Goal: Information Seeking & Learning: Learn about a topic

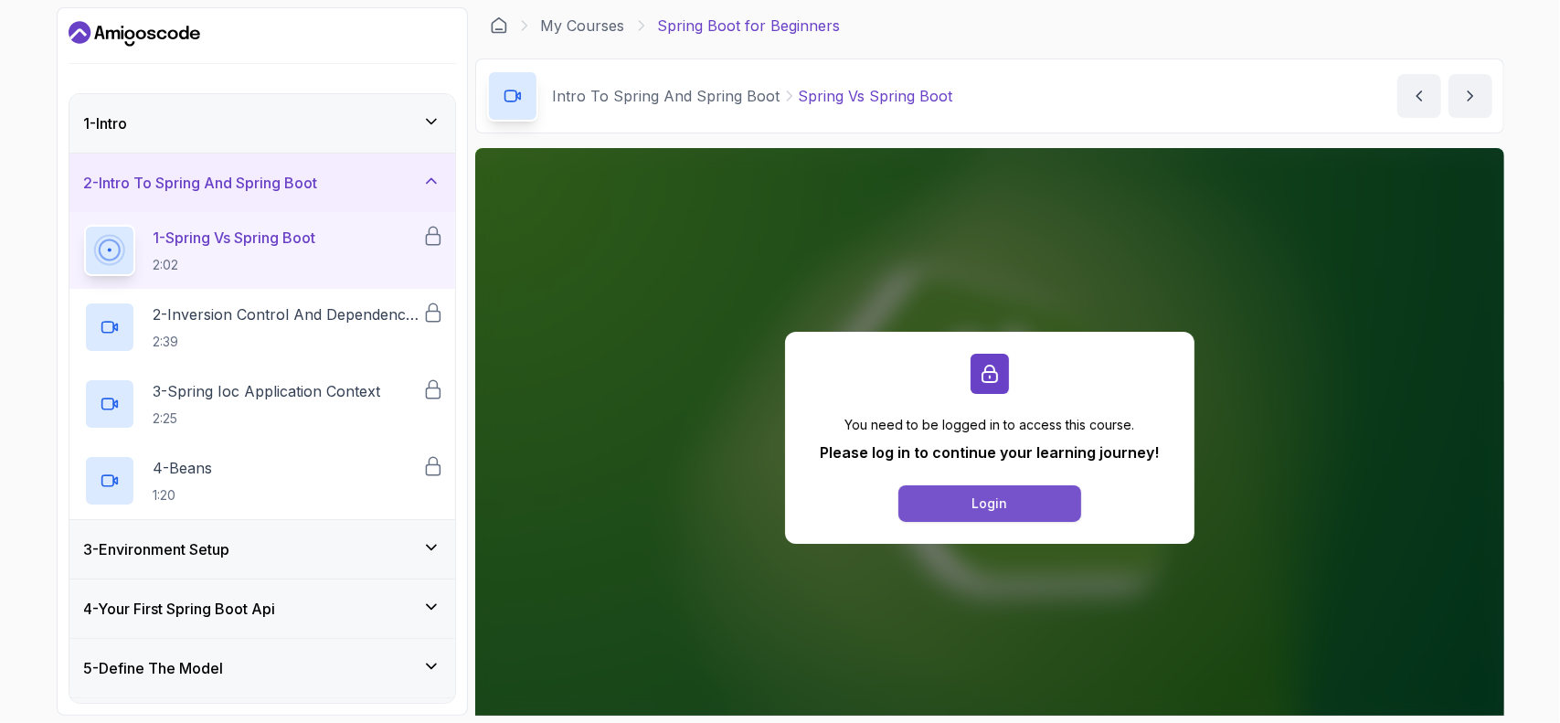
click at [1010, 500] on button "Login" at bounding box center [989, 503] width 183 height 37
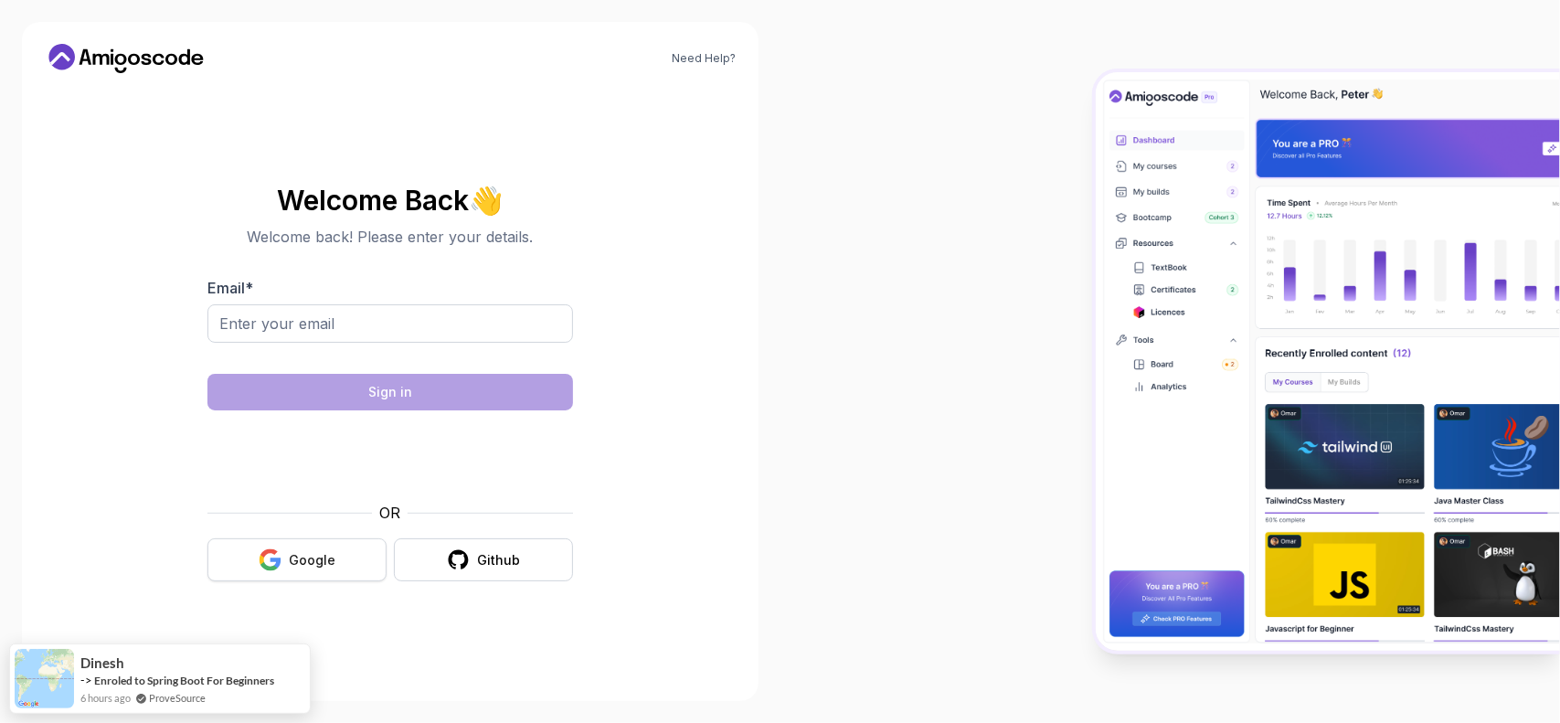
click at [340, 556] on button "Google" at bounding box center [296, 559] width 179 height 43
click at [509, 556] on div "Github" at bounding box center [498, 560] width 43 height 18
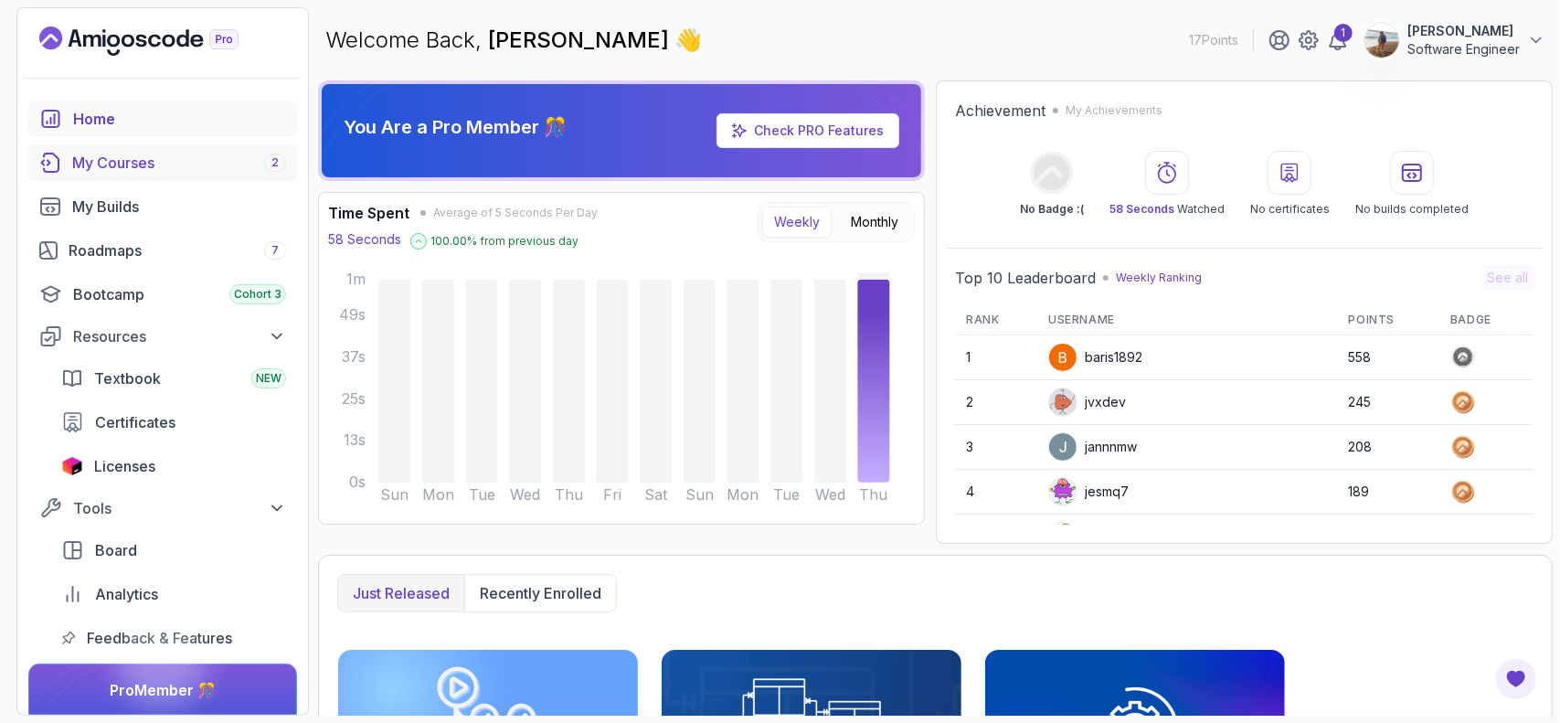
click at [141, 161] on div "My Courses 2" at bounding box center [179, 163] width 214 height 22
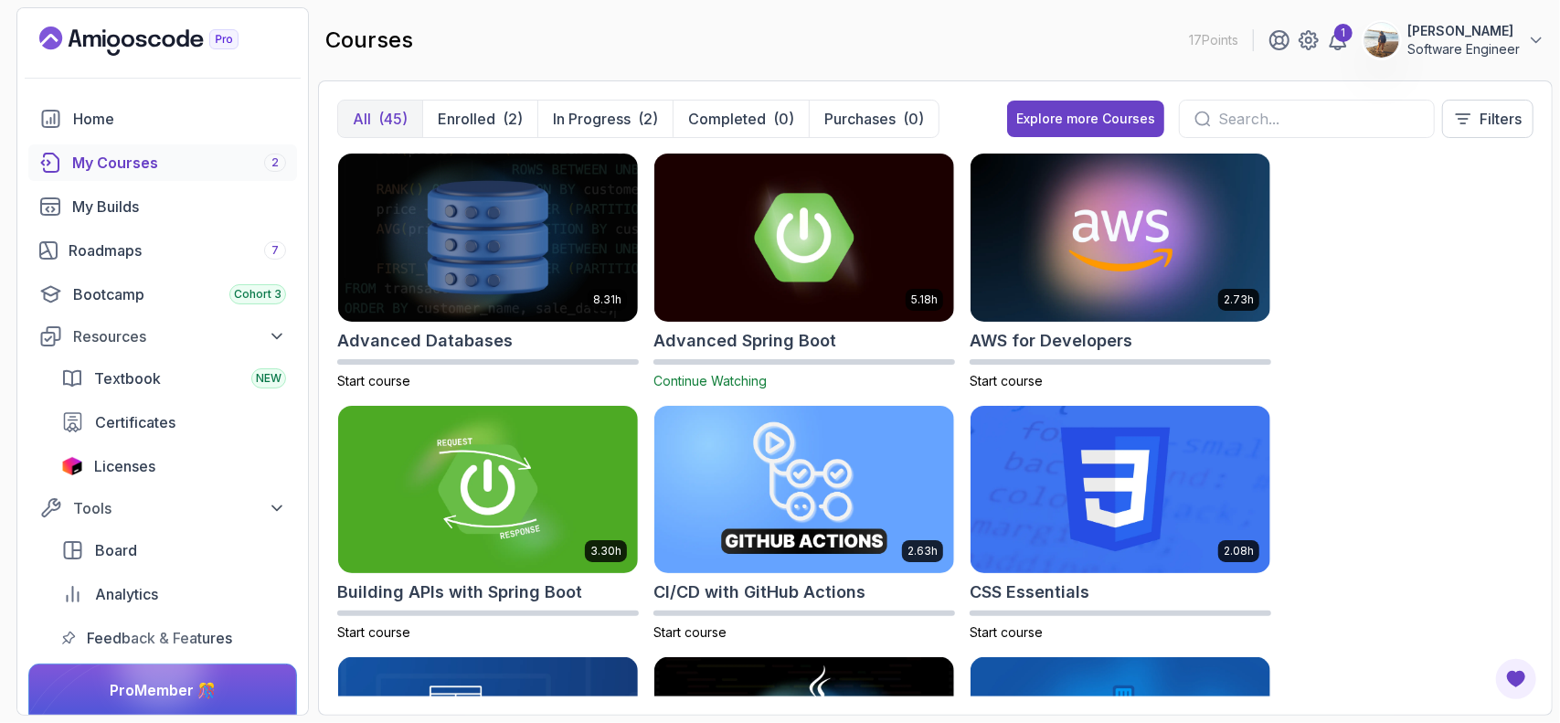
click at [1250, 119] on input "text" at bounding box center [1318, 119] width 201 height 22
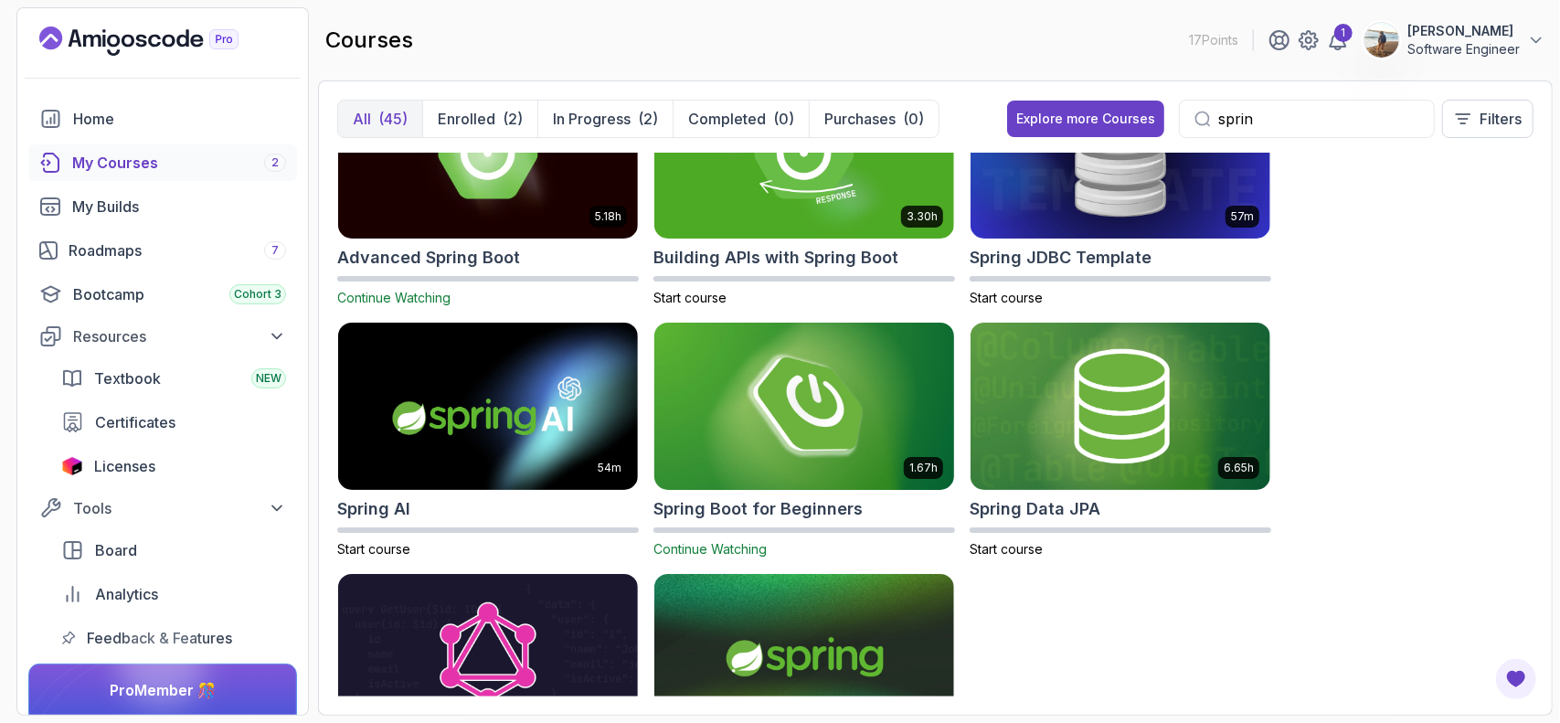
scroll to position [91, 0]
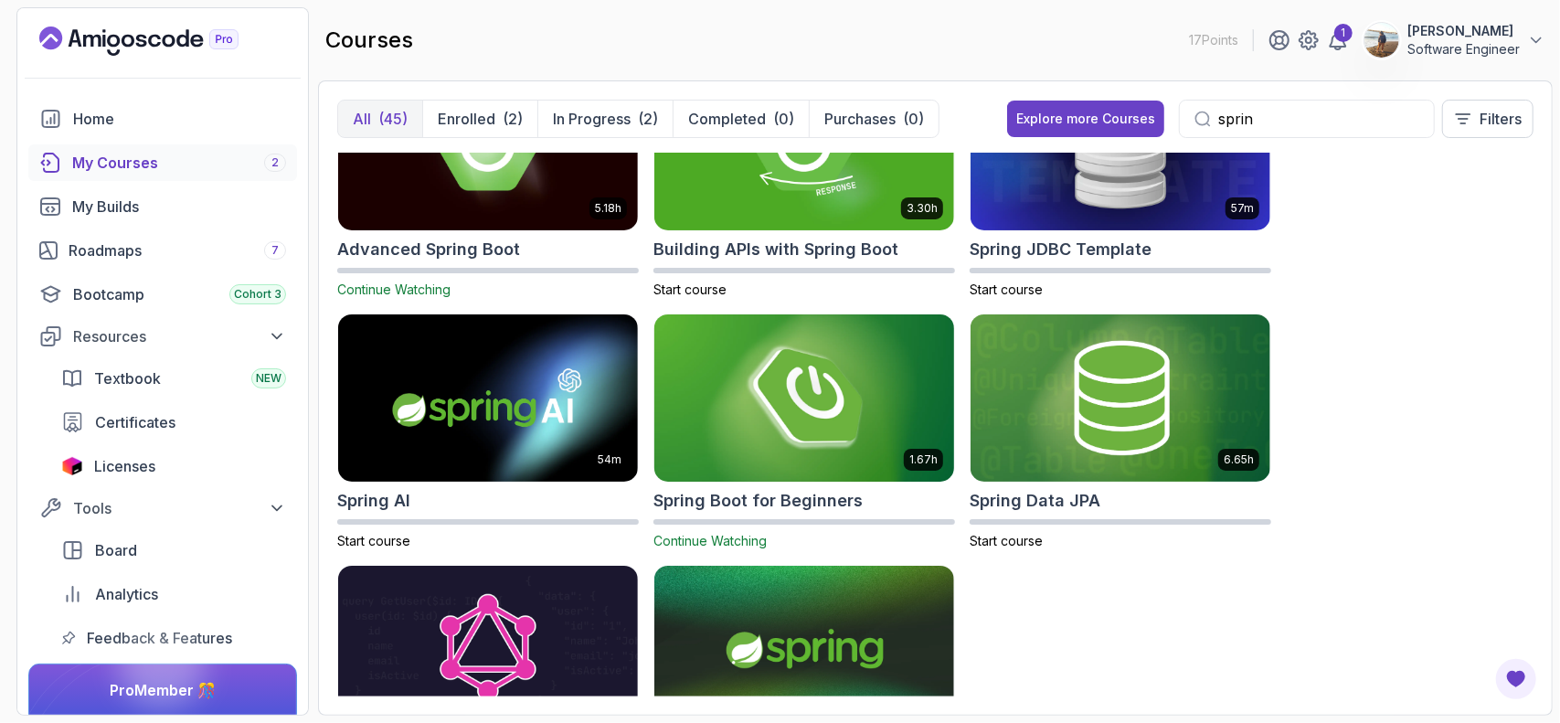
type input "sprin"
click at [732, 410] on img at bounding box center [804, 398] width 314 height 176
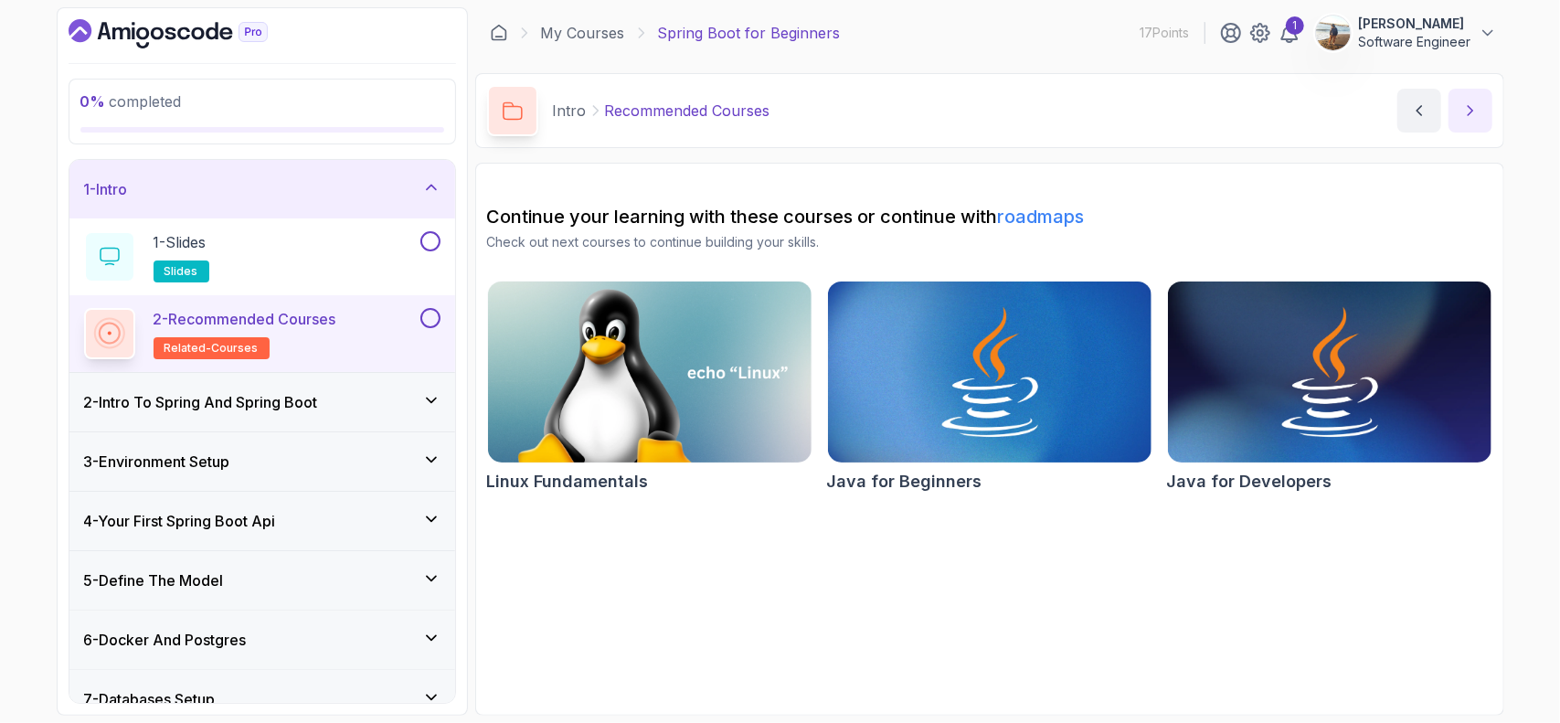
click at [1477, 110] on icon "next content" at bounding box center [1470, 110] width 18 height 18
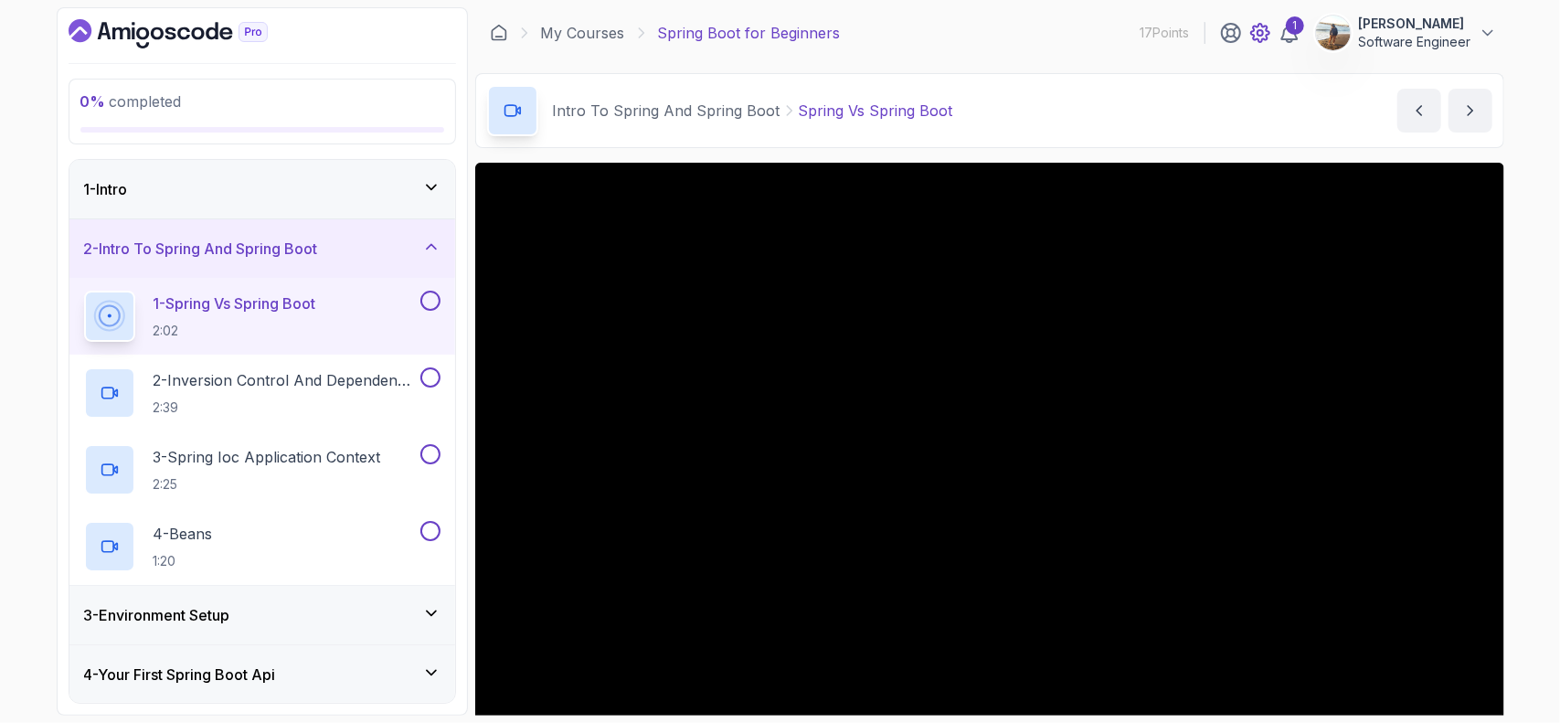
click at [1257, 39] on icon at bounding box center [1260, 33] width 18 height 18
